Goal: Find specific page/section

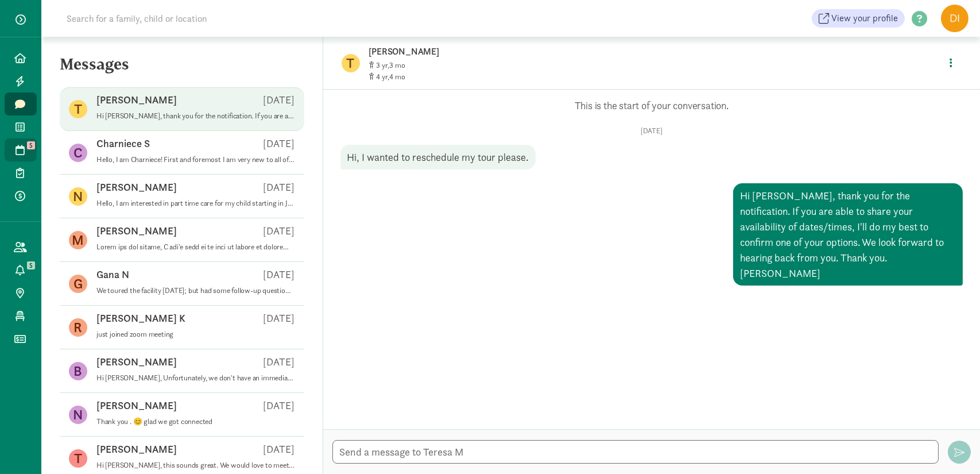
click at [14, 148] on span at bounding box center [20, 150] width 13 height 10
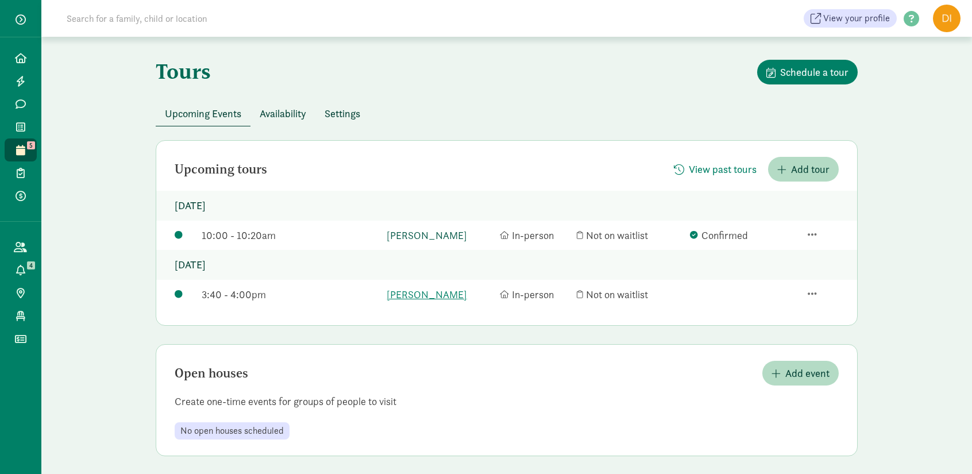
click at [407, 235] on link "[PERSON_NAME]" at bounding box center [440, 235] width 107 height 16
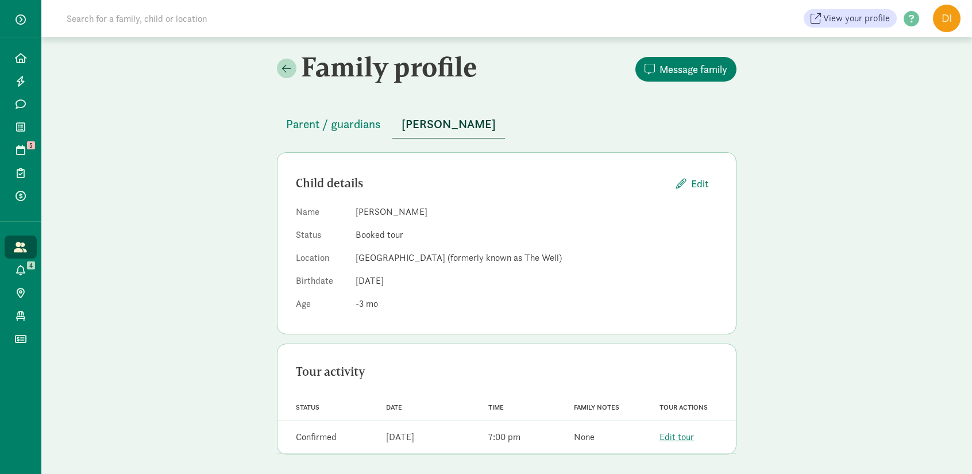
scroll to position [3, 0]
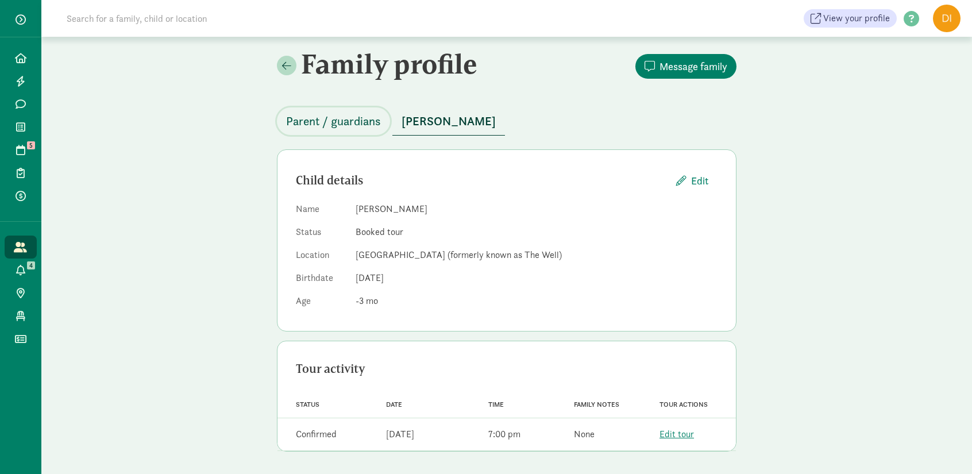
click at [327, 120] on span "Parent / guardians" at bounding box center [333, 121] width 95 height 18
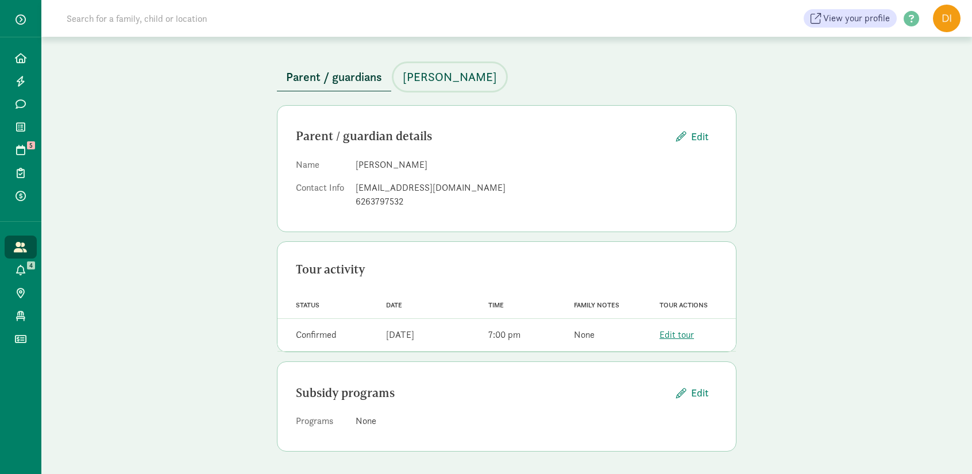
click at [438, 69] on span "[PERSON_NAME]" at bounding box center [450, 77] width 94 height 18
